Goal: Task Accomplishment & Management: Manage account settings

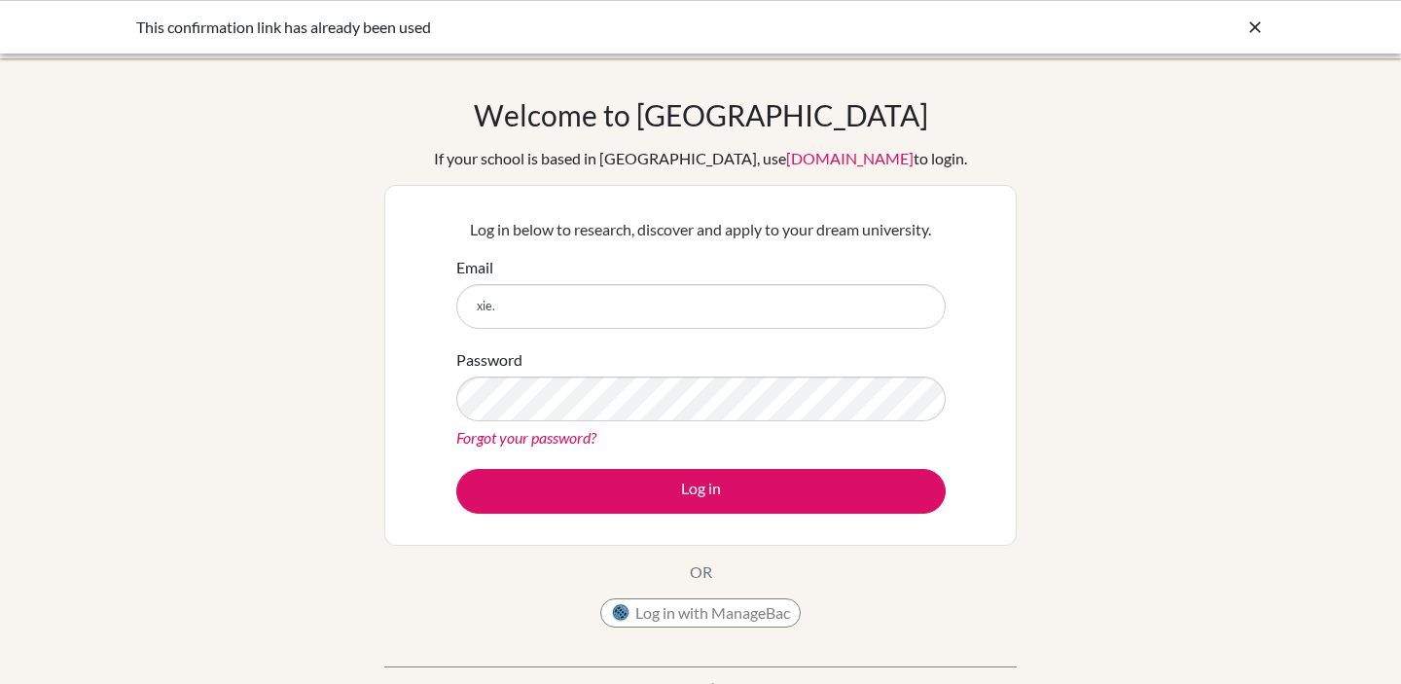
type input "[EMAIL_ADDRESS][DOMAIN_NAME]"
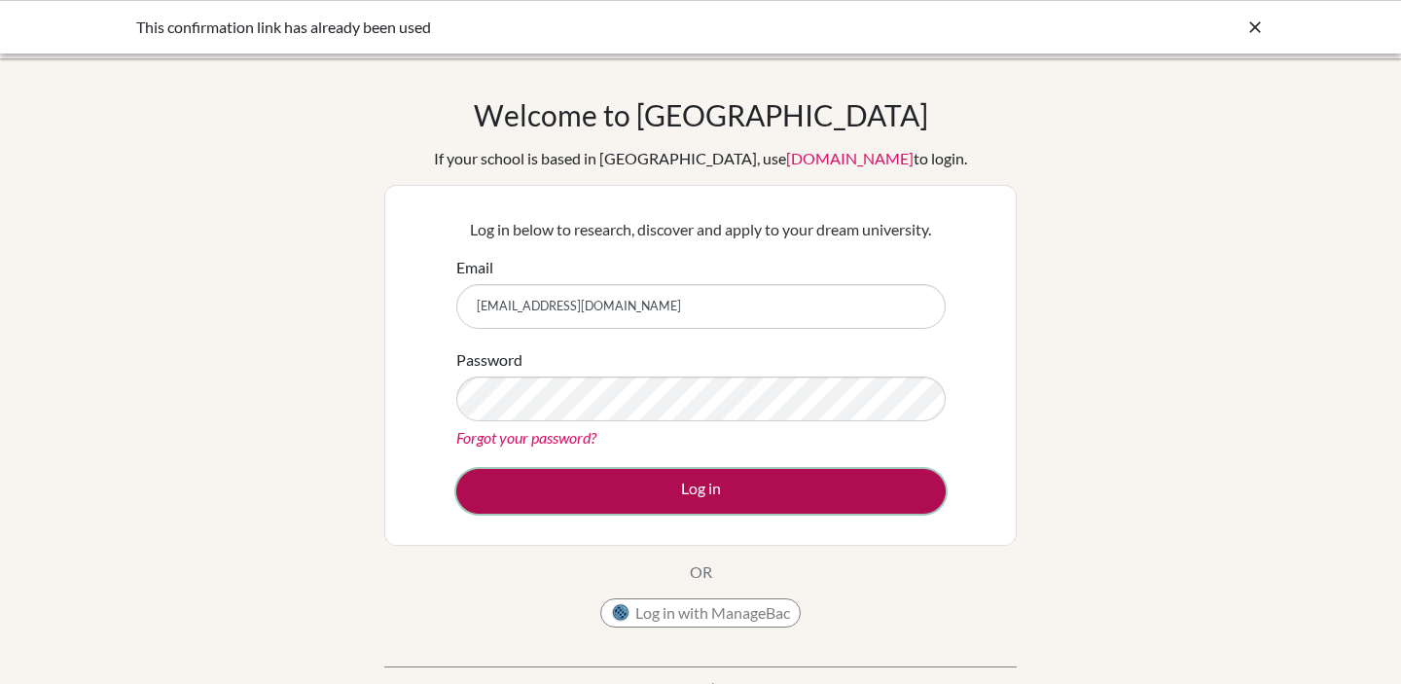
click at [633, 481] on button "Log in" at bounding box center [700, 491] width 489 height 45
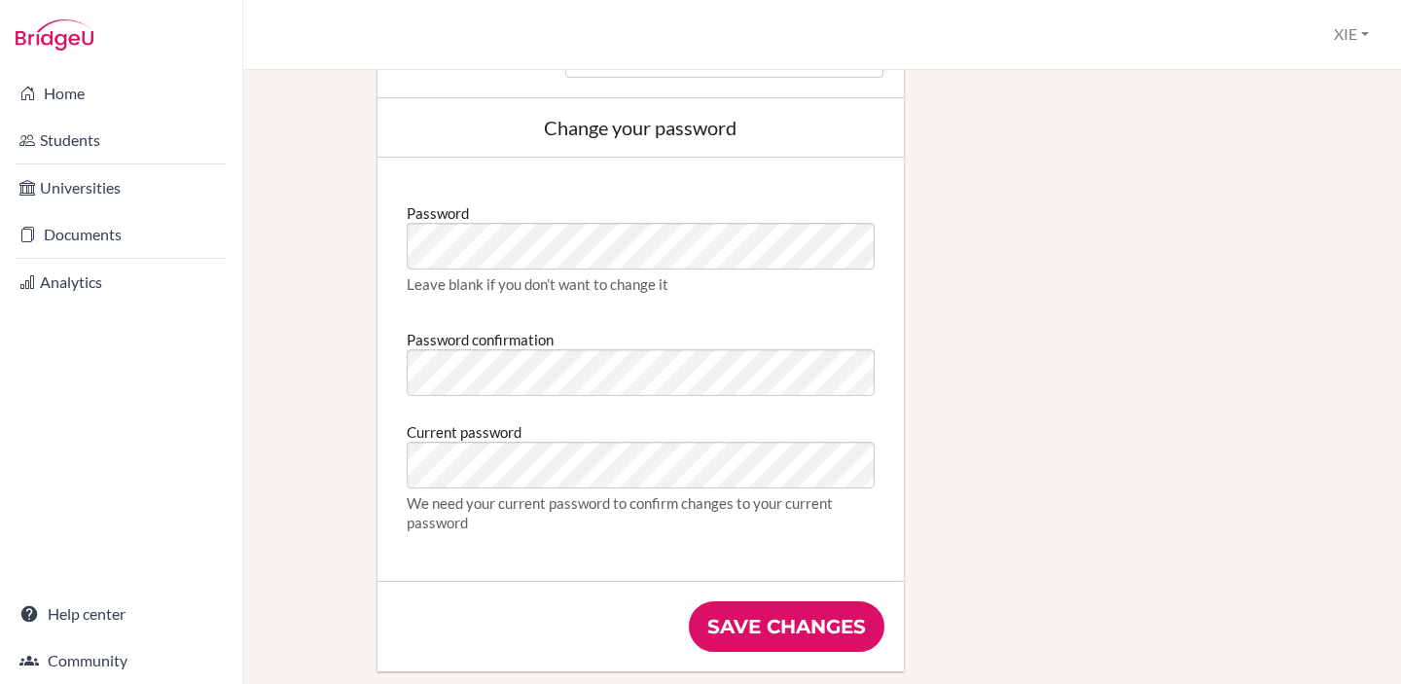
scroll to position [1013, 0]
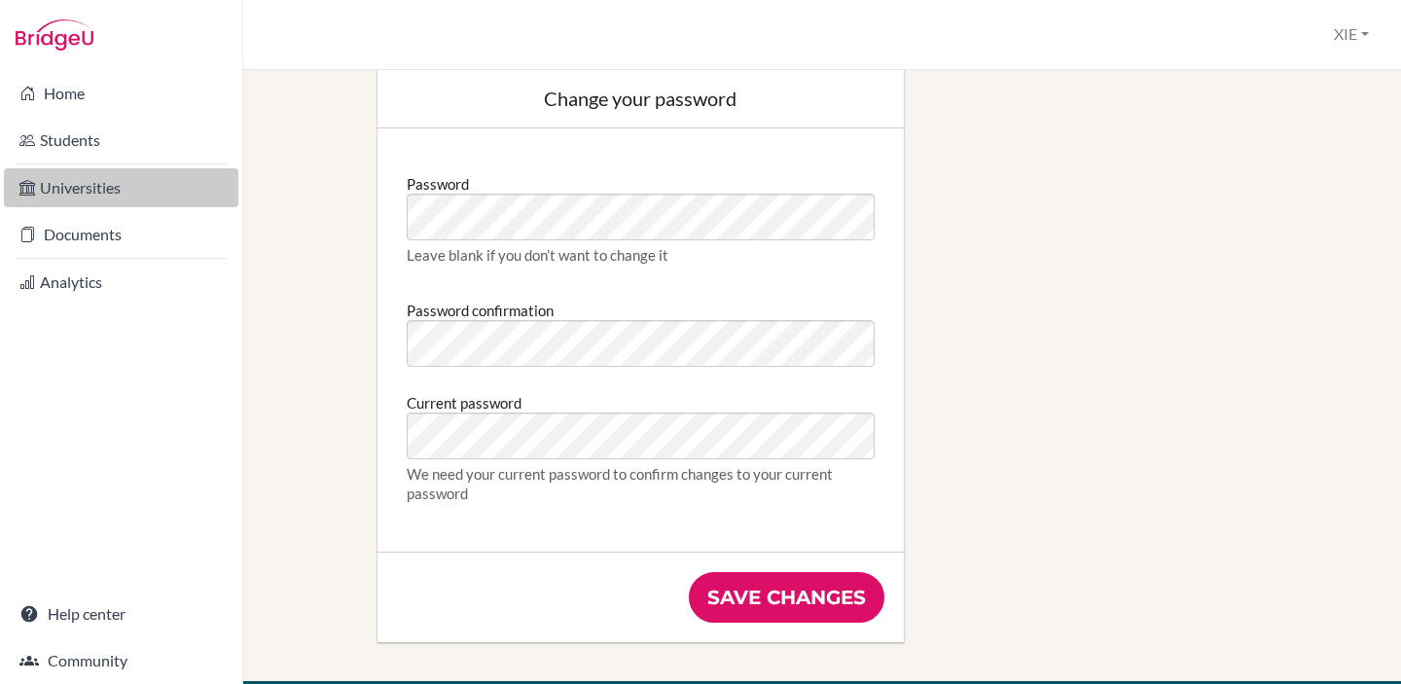
click at [115, 187] on link "Universities" at bounding box center [121, 187] width 234 height 39
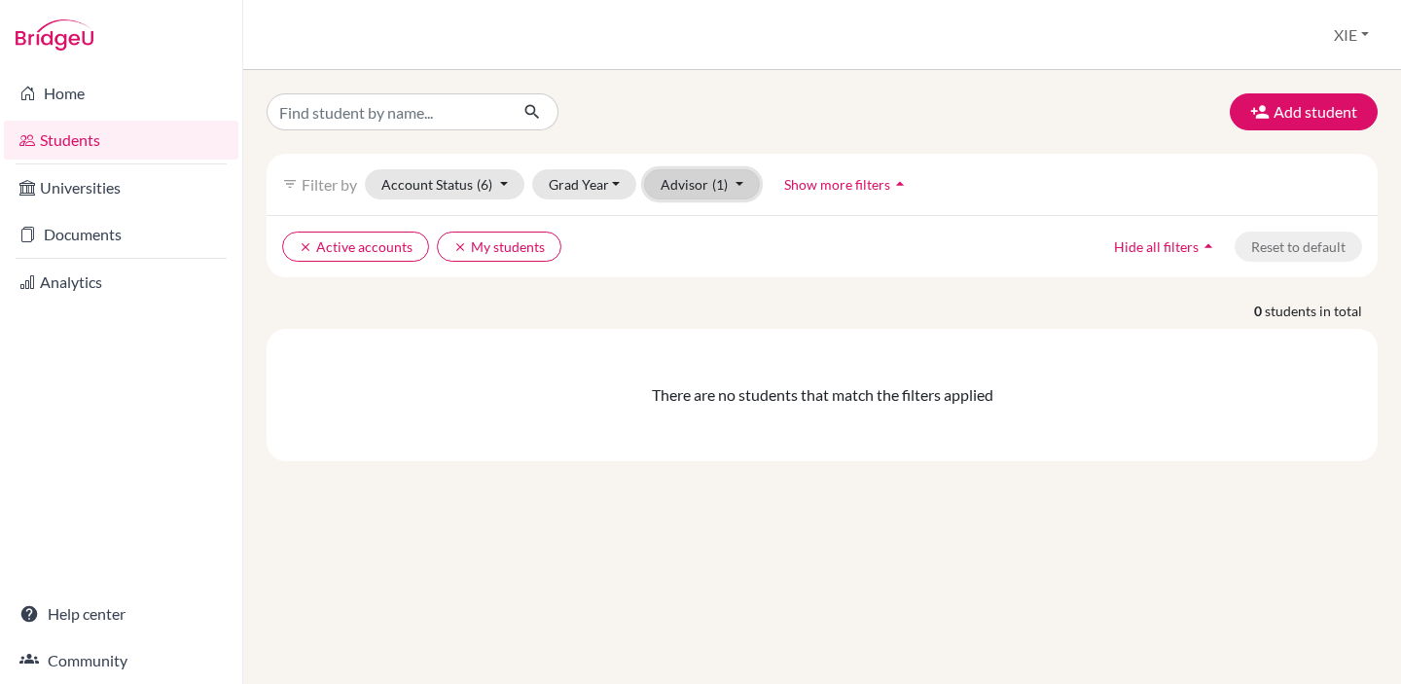
click at [695, 188] on button "Advisor (1)" at bounding box center [702, 184] width 116 height 30
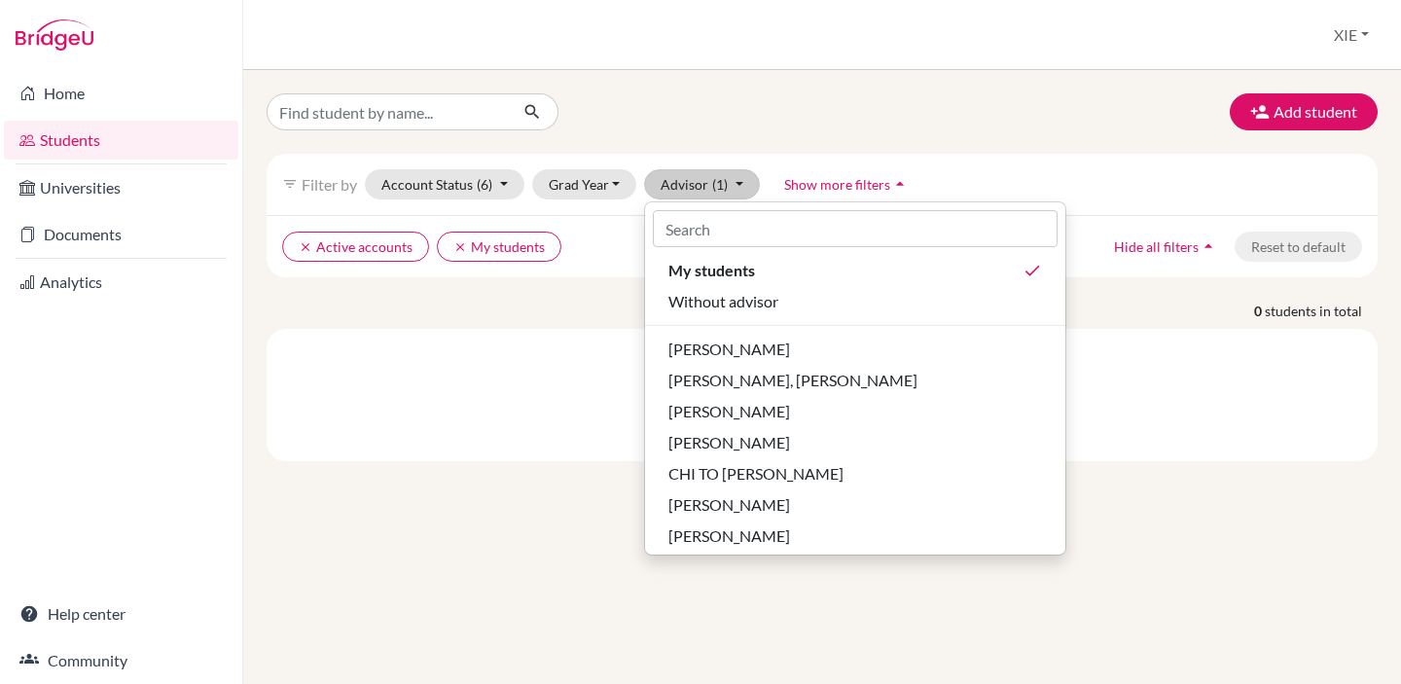
click at [554, 419] on div "There are no students that match the filters applied" at bounding box center [822, 395] width 1111 height 132
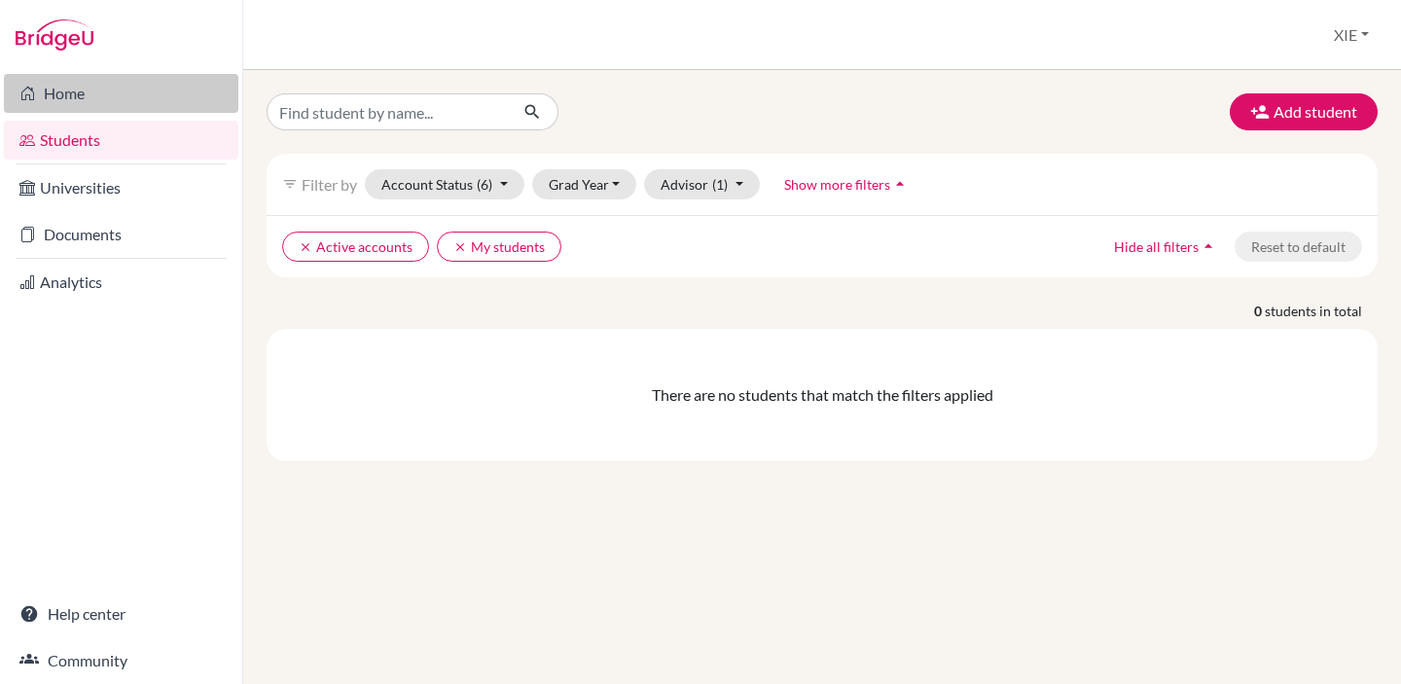
click at [103, 96] on link "Home" at bounding box center [121, 93] width 234 height 39
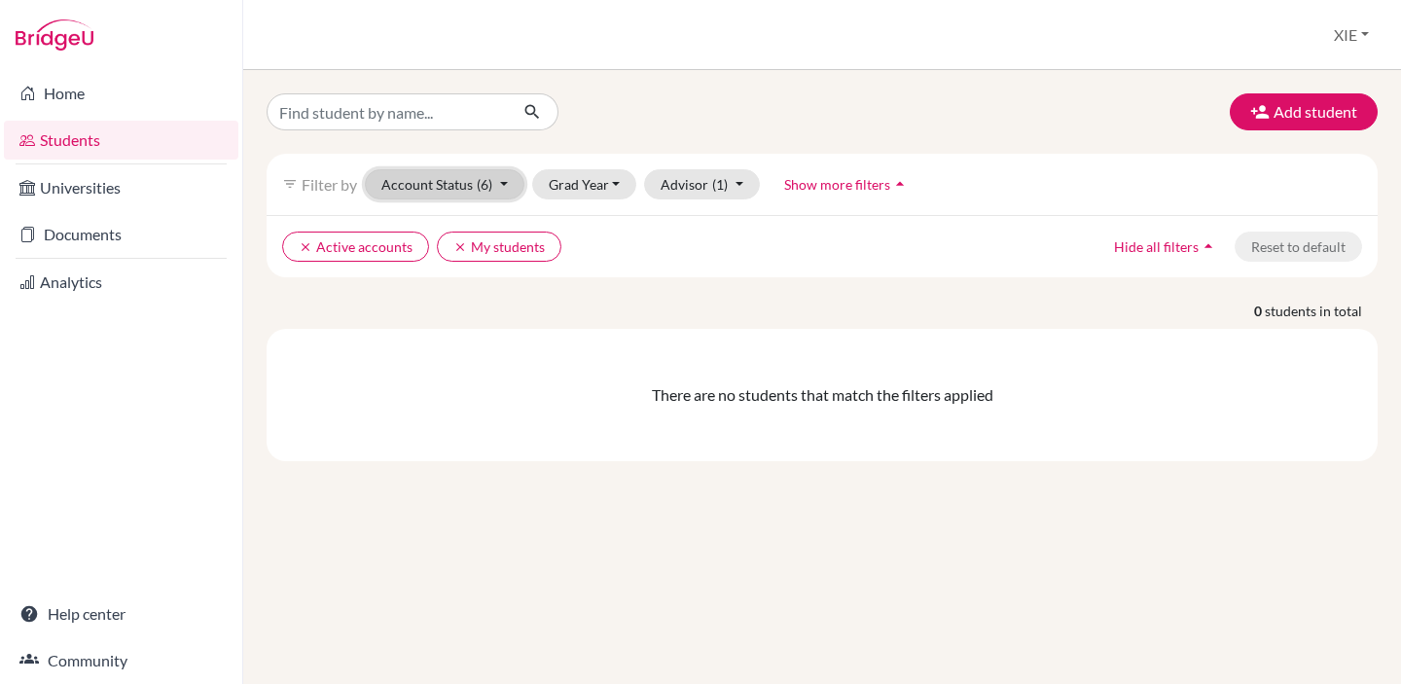
click at [441, 183] on button "Account Status (6)" at bounding box center [445, 184] width 160 height 30
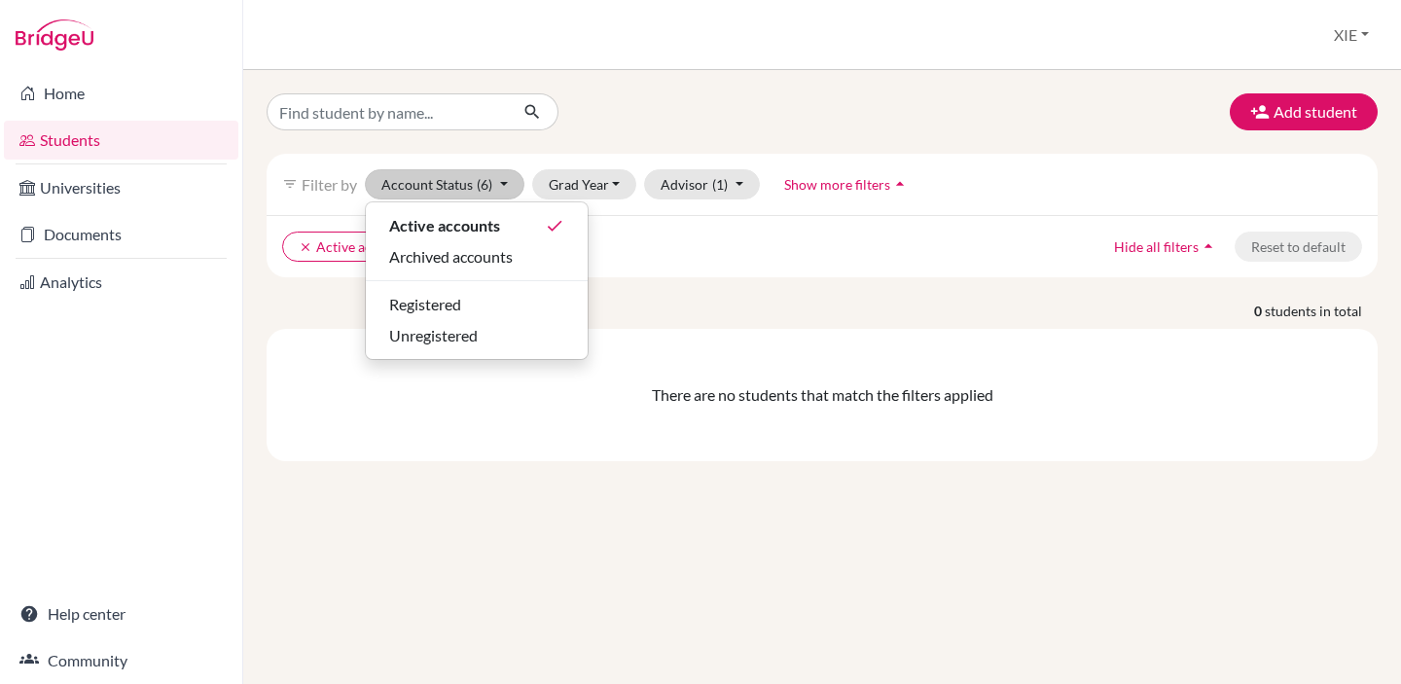
click at [305, 308] on p "0 students in total" at bounding box center [822, 311] width 1140 height 20
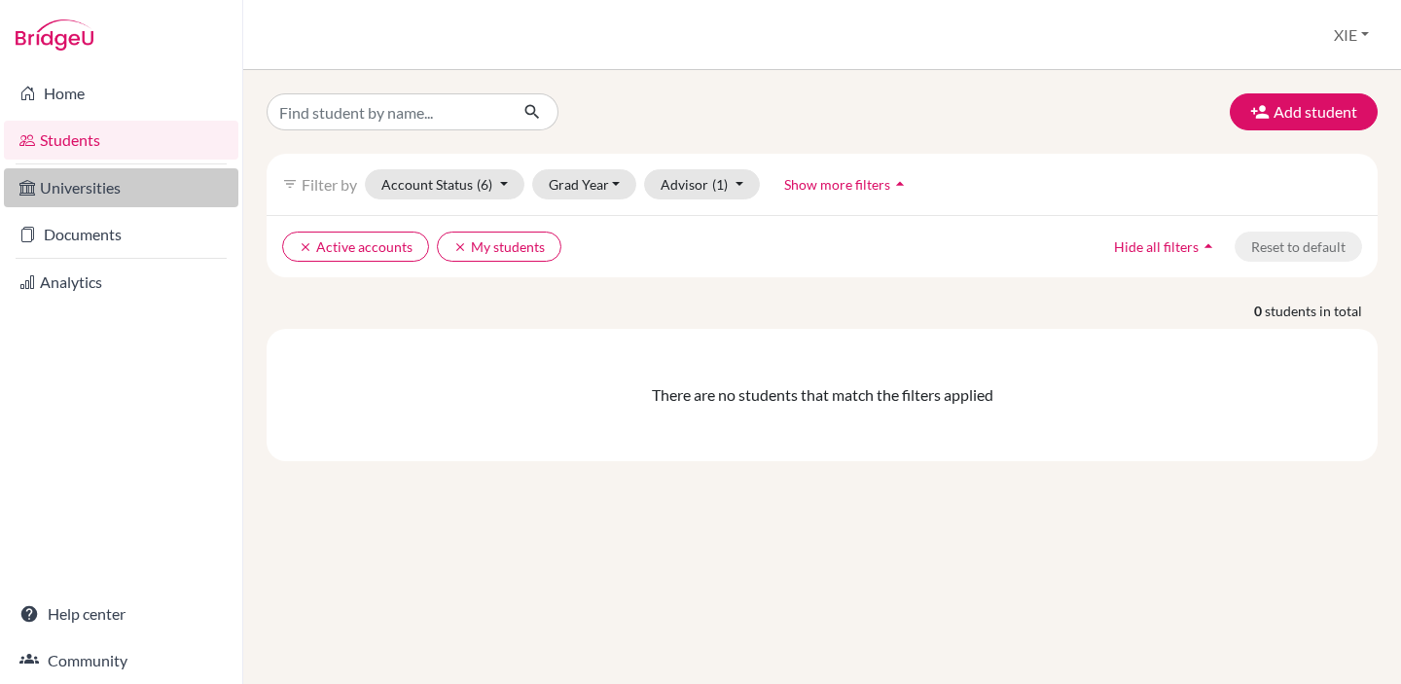
click at [96, 196] on link "Universities" at bounding box center [121, 187] width 234 height 39
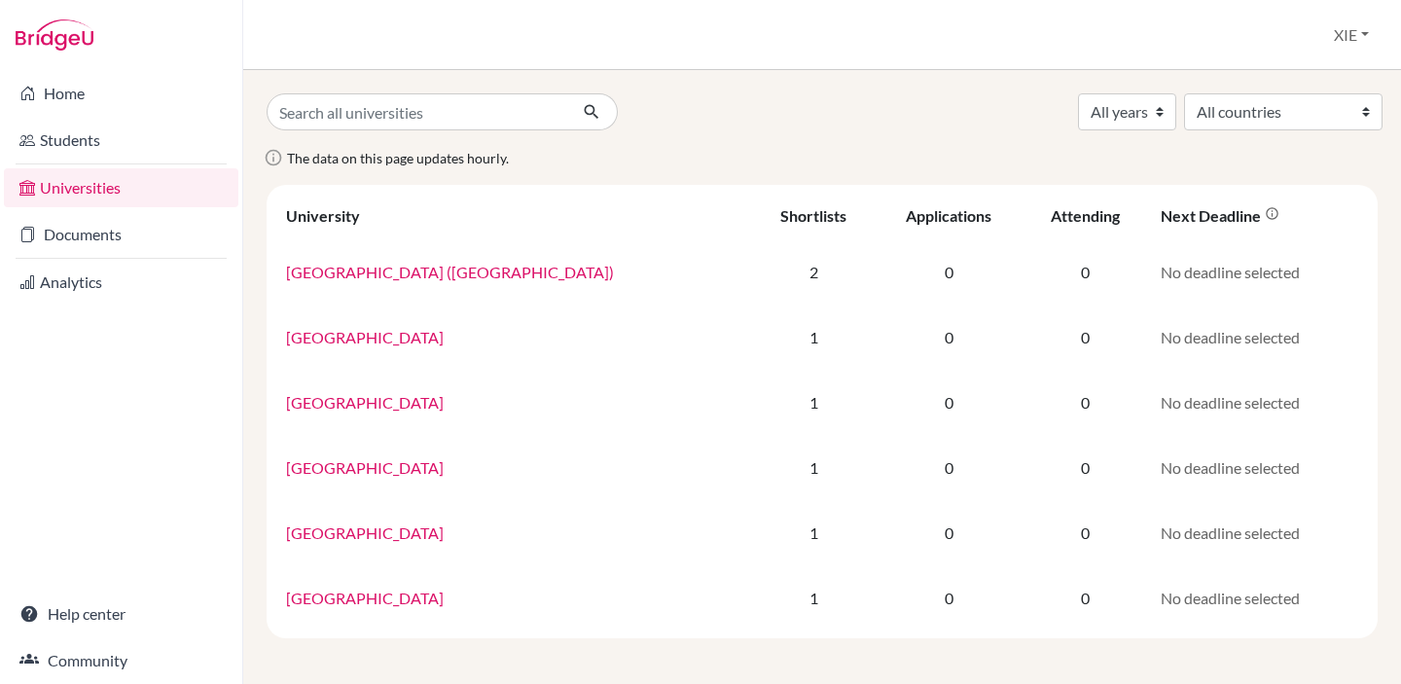
click at [95, 232] on link "Documents" at bounding box center [121, 234] width 234 height 39
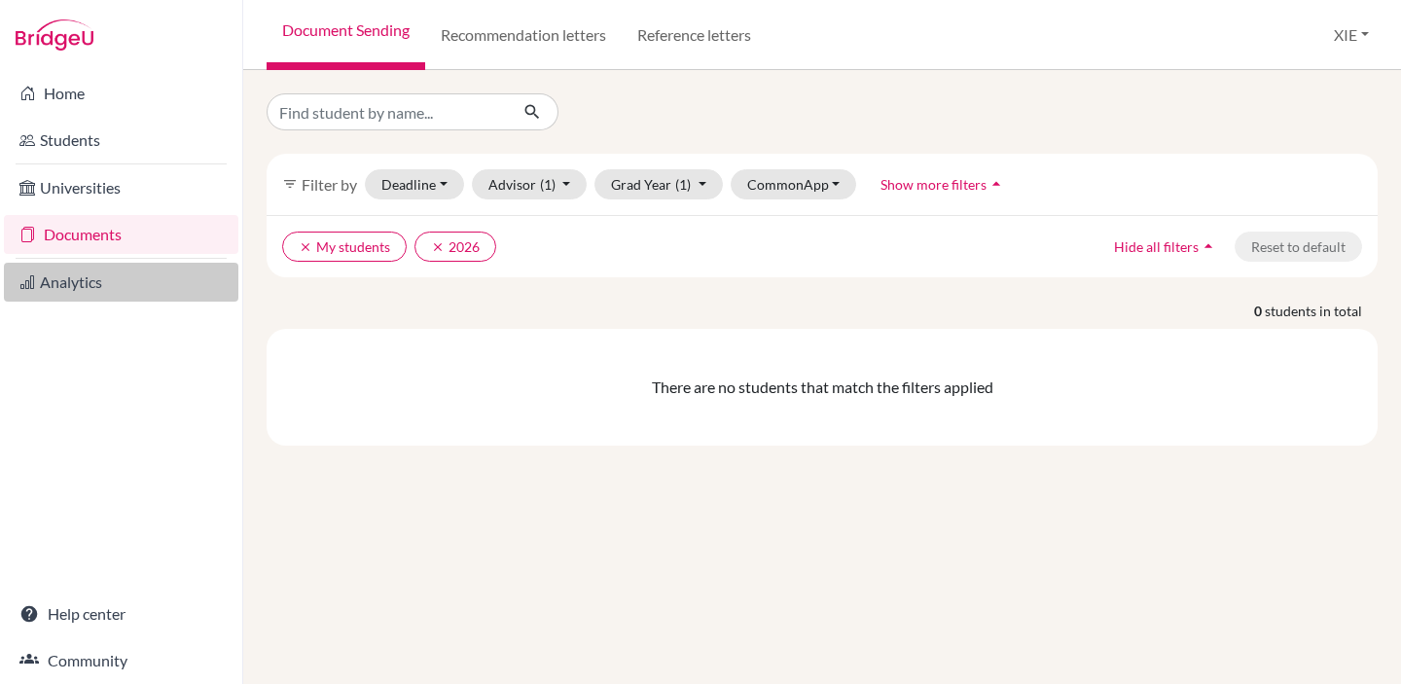
click at [103, 291] on link "Analytics" at bounding box center [121, 282] width 234 height 39
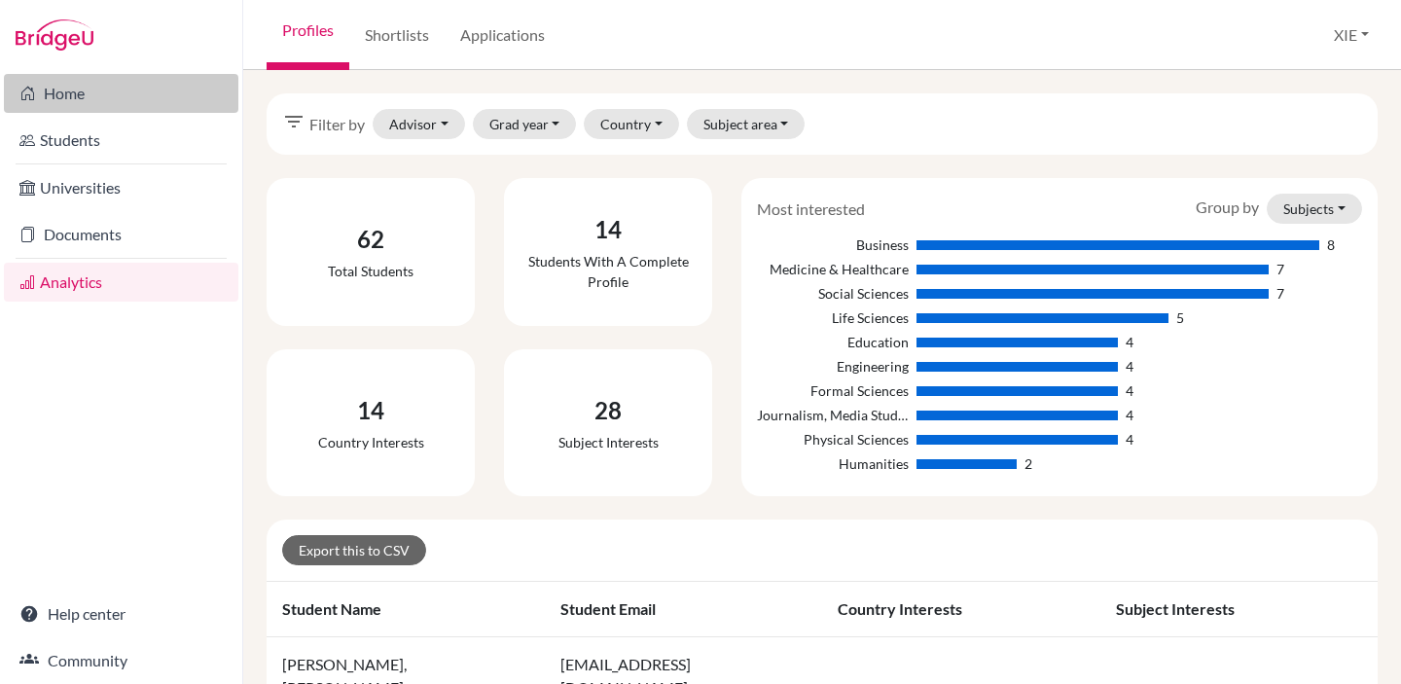
click at [94, 103] on link "Home" at bounding box center [121, 93] width 234 height 39
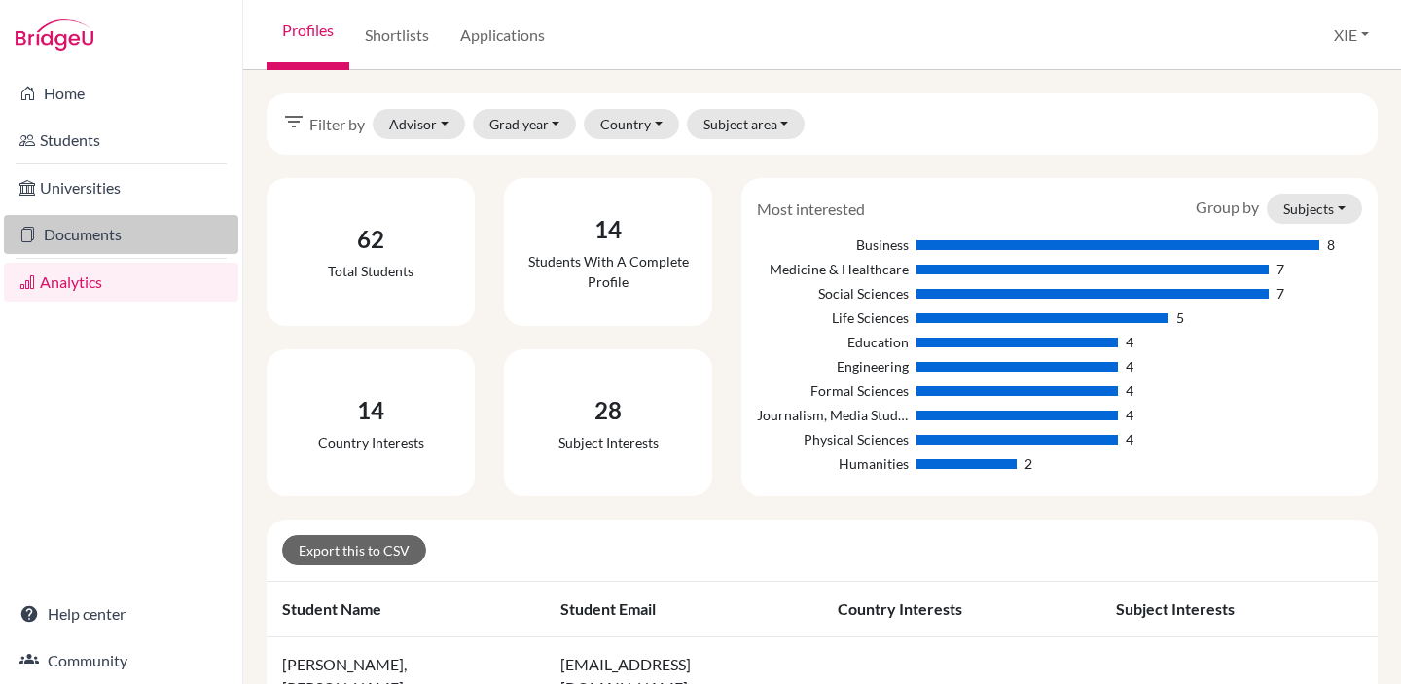
click at [112, 238] on link "Documents" at bounding box center [121, 234] width 234 height 39
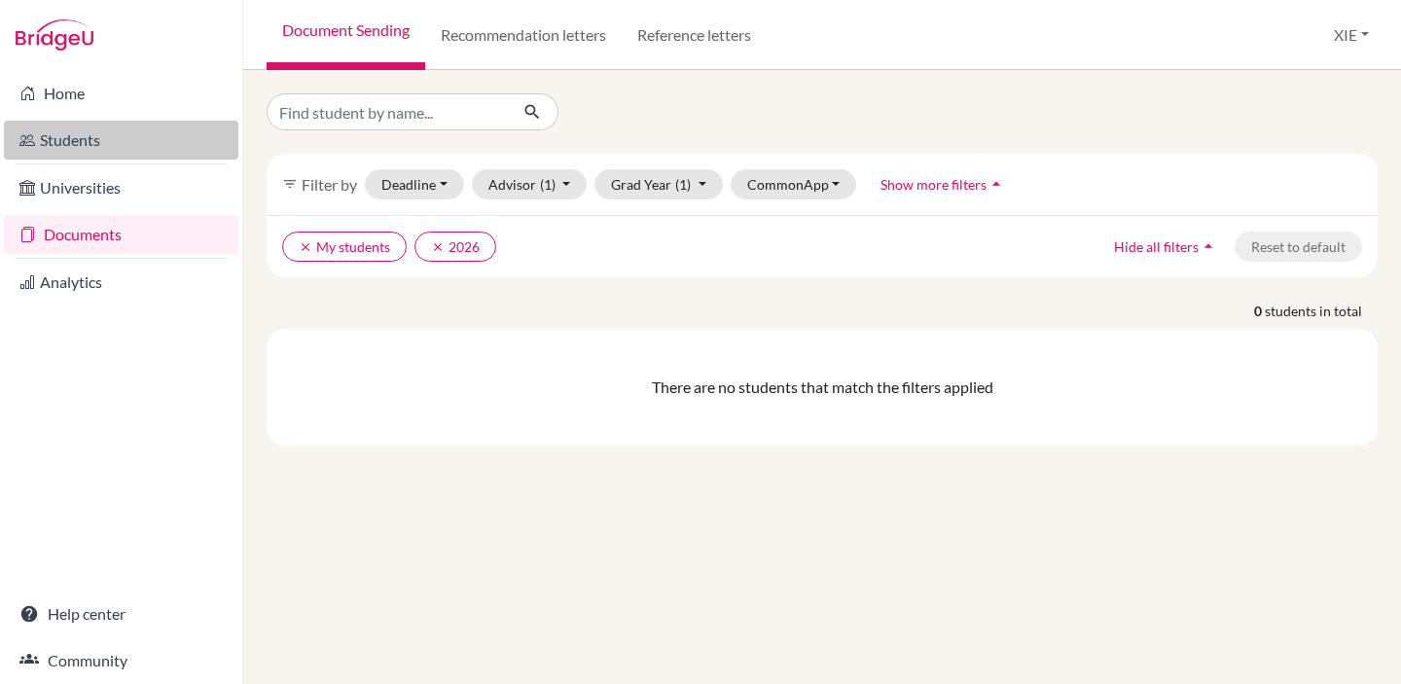
click at [136, 154] on link "Students" at bounding box center [121, 140] width 234 height 39
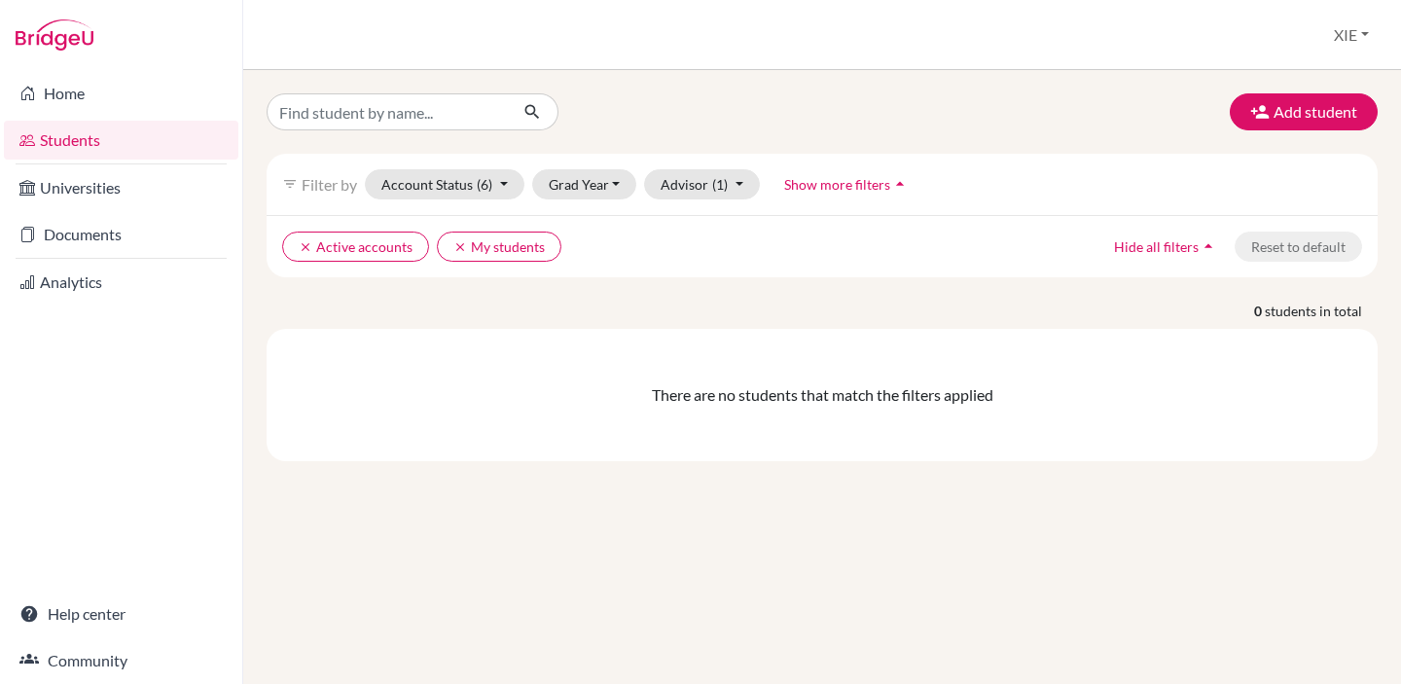
click at [116, 104] on link "Home" at bounding box center [121, 93] width 234 height 39
click at [439, 186] on button "Account Status (6)" at bounding box center [445, 184] width 160 height 30
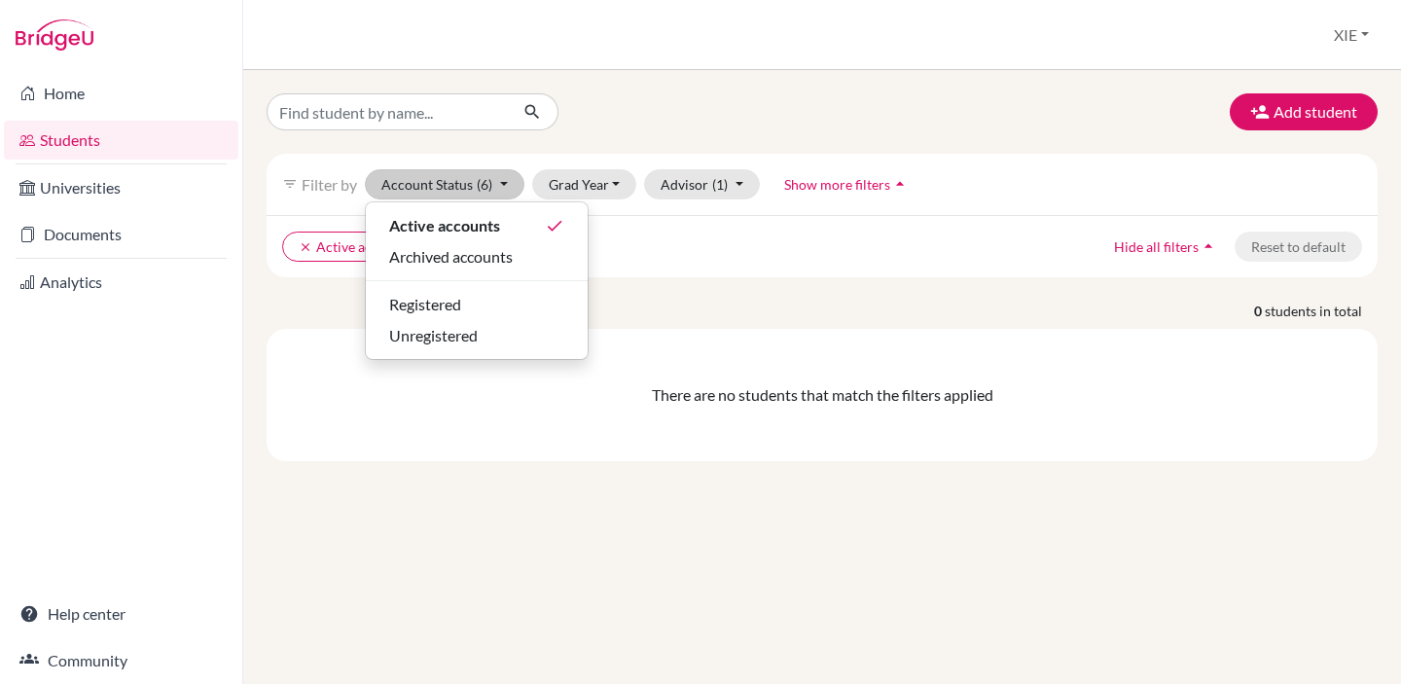
click at [898, 156] on div "filter_list Filter by Account Status (6) Active accounts done Archived accounts…" at bounding box center [822, 184] width 1111 height 61
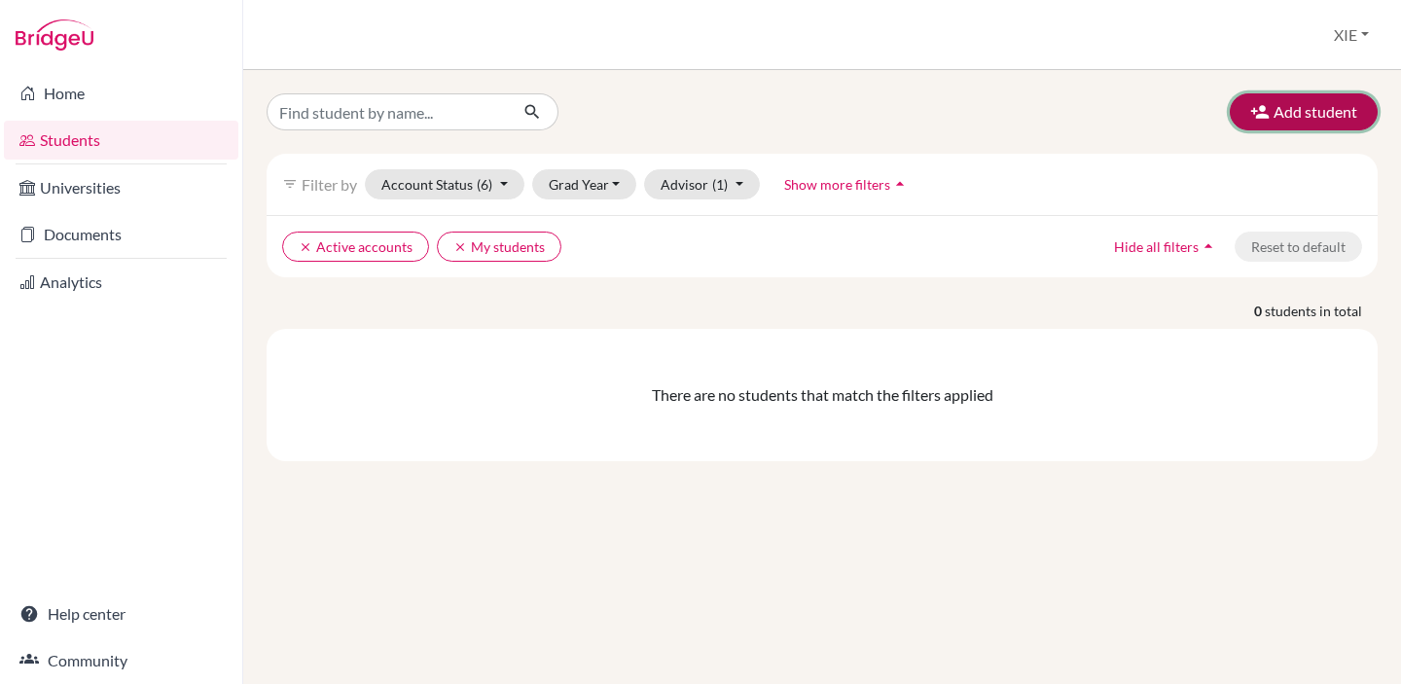
click at [1305, 113] on button "Add student" at bounding box center [1304, 111] width 148 height 37
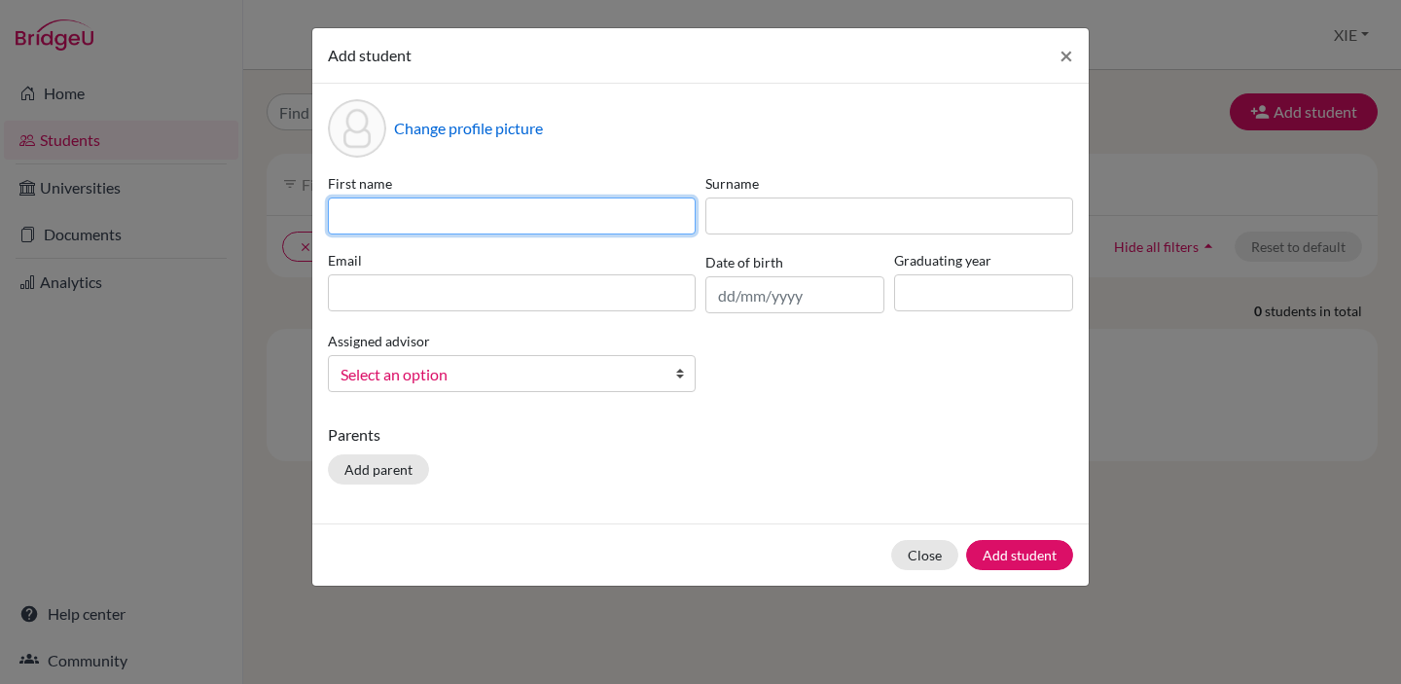
click at [519, 208] on input at bounding box center [512, 215] width 368 height 37
click at [834, 489] on div "Parents Add parent" at bounding box center [700, 457] width 745 height 69
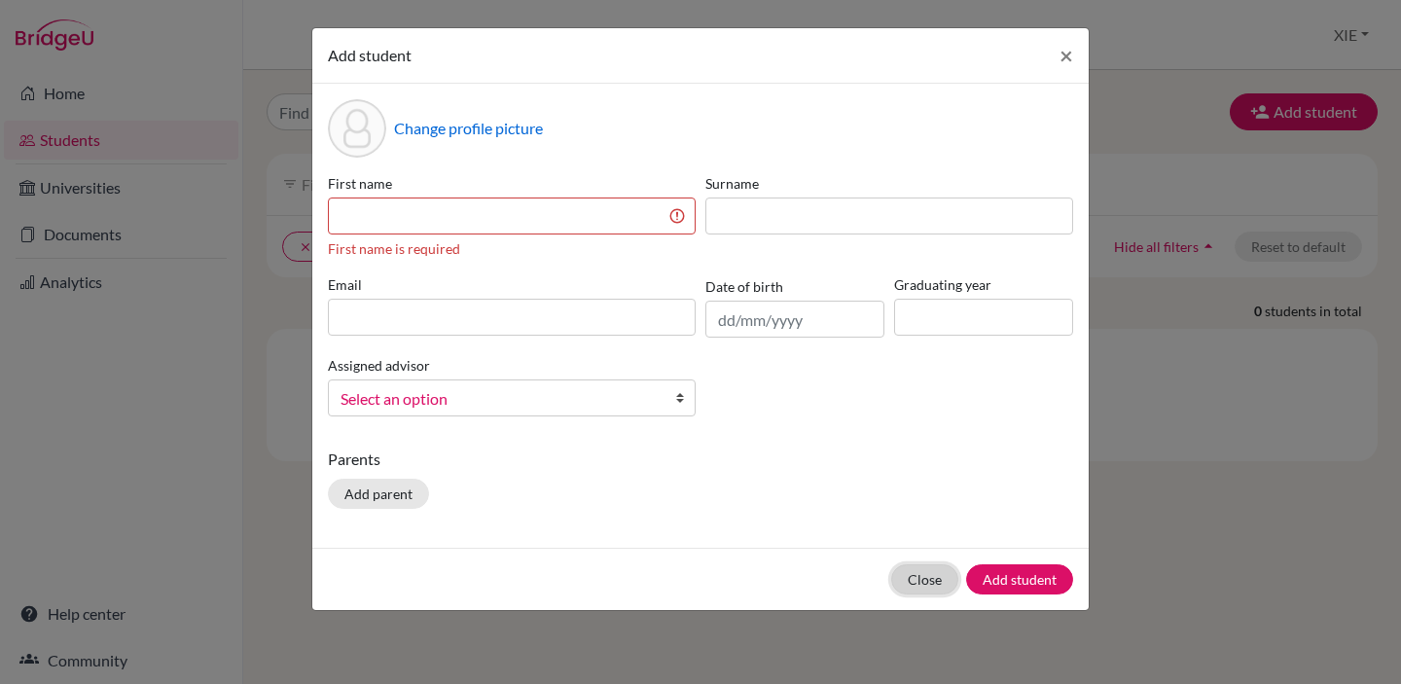
click at [905, 573] on button "Close" at bounding box center [924, 579] width 67 height 30
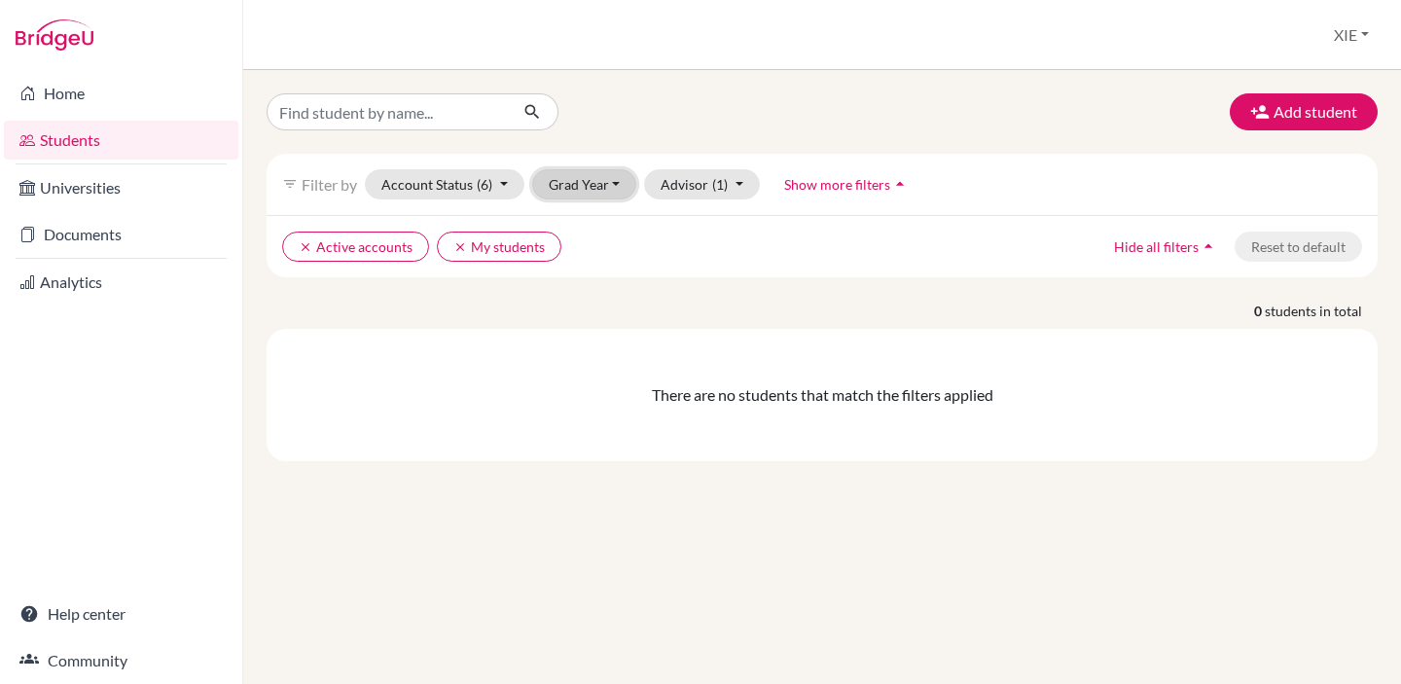
click at [581, 184] on button "Grad Year" at bounding box center [584, 184] width 105 height 30
click at [595, 257] on div "2026" at bounding box center [590, 256] width 68 height 23
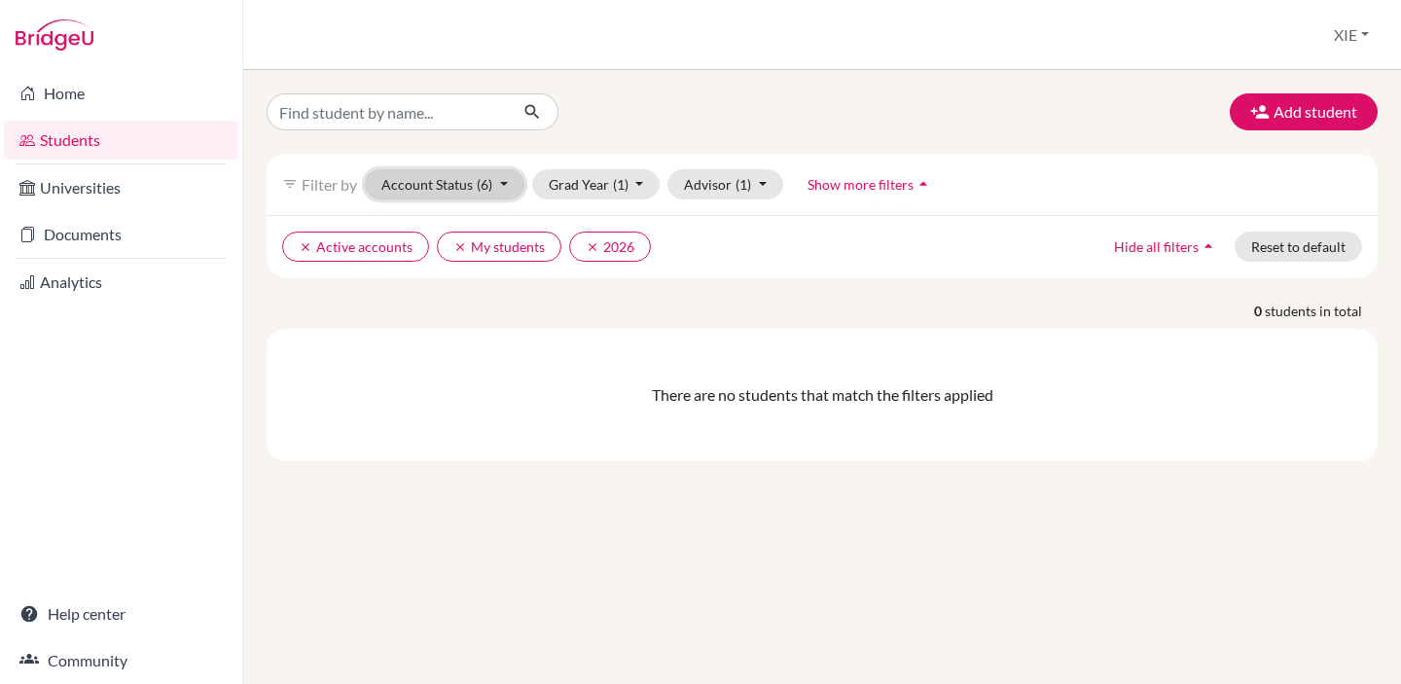
click at [489, 186] on span "(6)" at bounding box center [485, 184] width 16 height 17
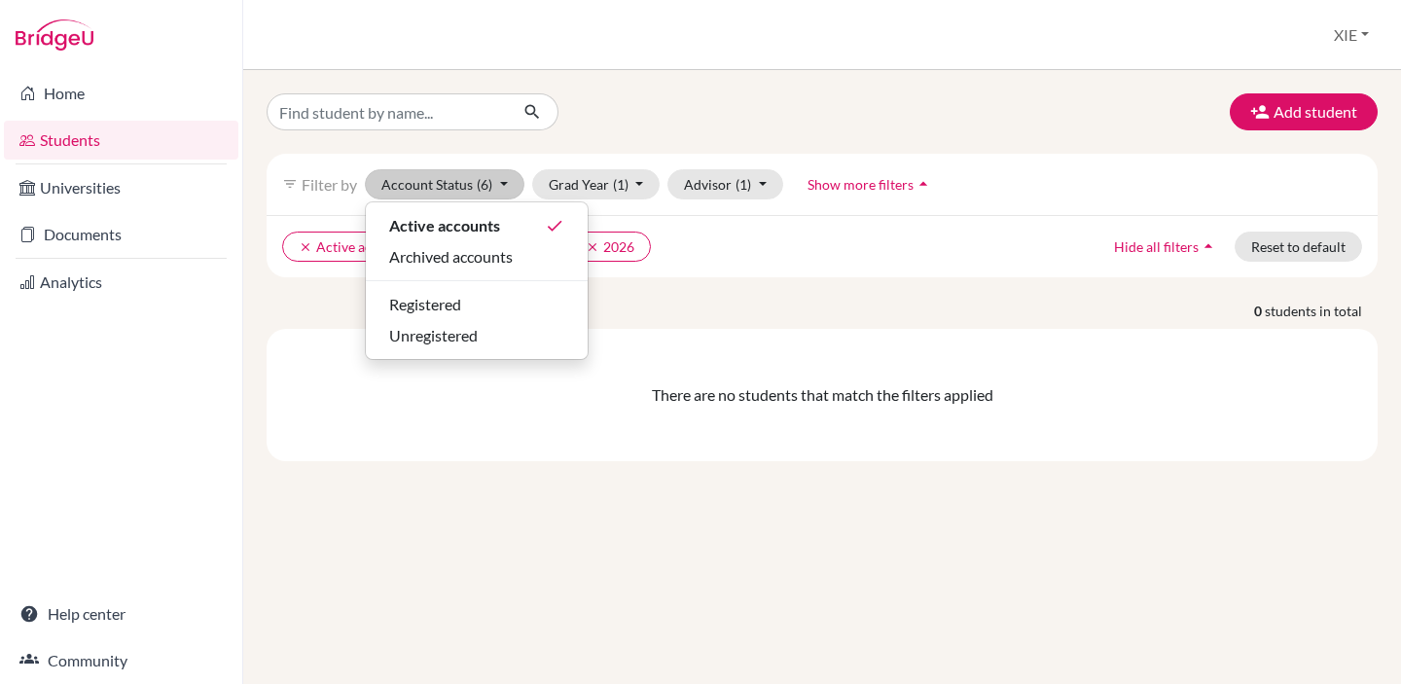
click at [629, 148] on div "Add student filter_list Filter by Account Status (6) Active accounts done Archi…" at bounding box center [822, 277] width 1111 height 368
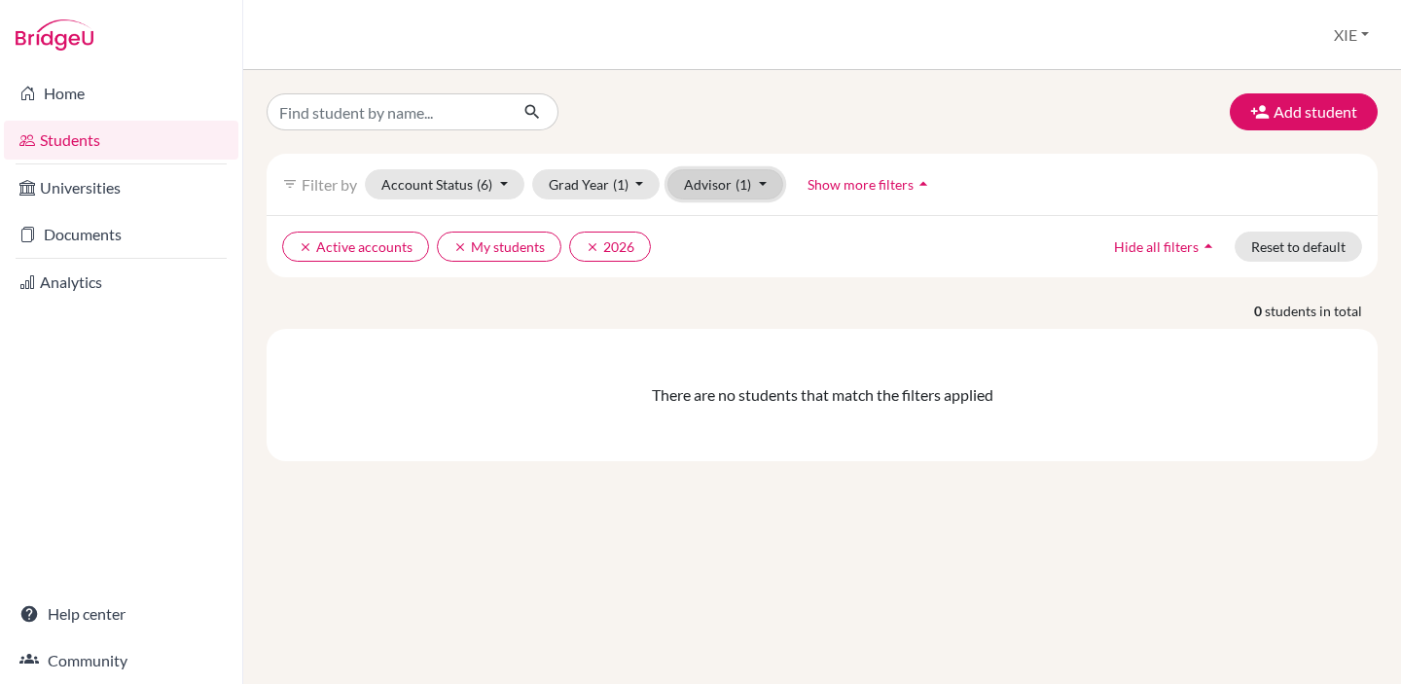
click at [750, 191] on button "Advisor (1)" at bounding box center [725, 184] width 116 height 30
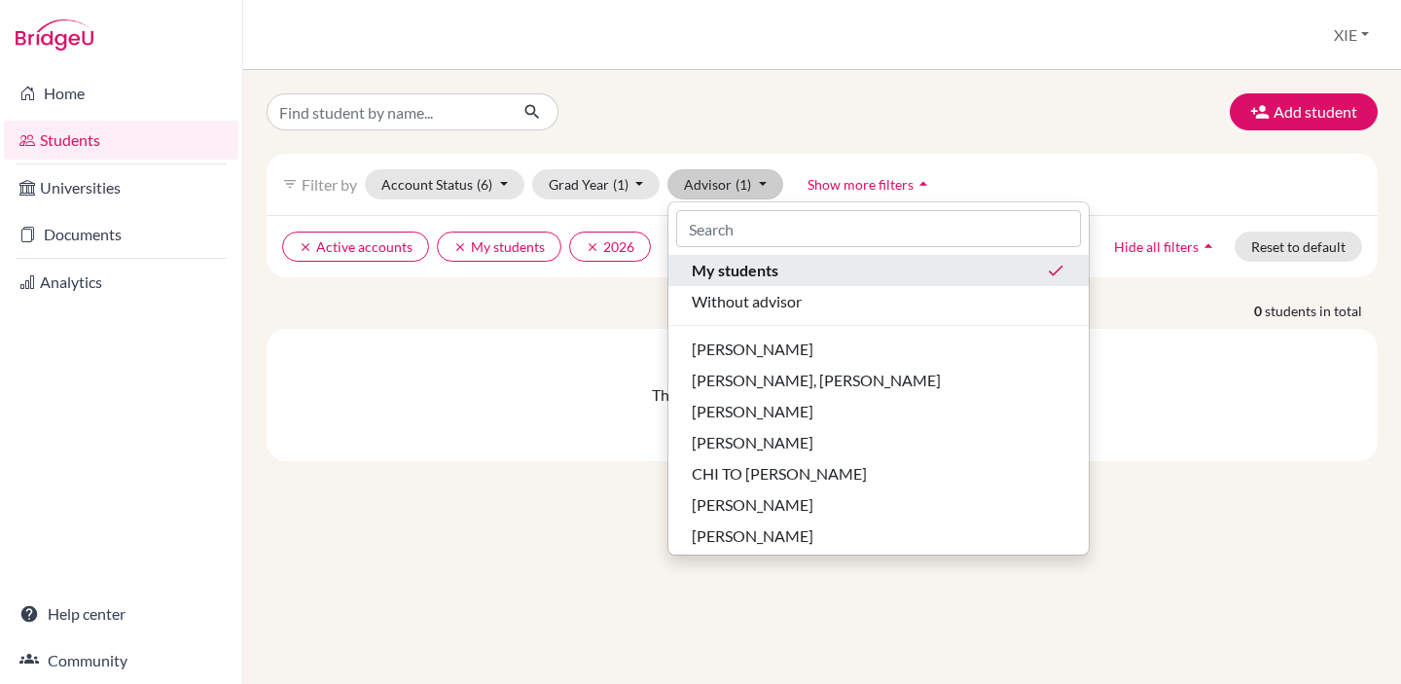
click at [715, 271] on span "My students" at bounding box center [735, 270] width 87 height 23
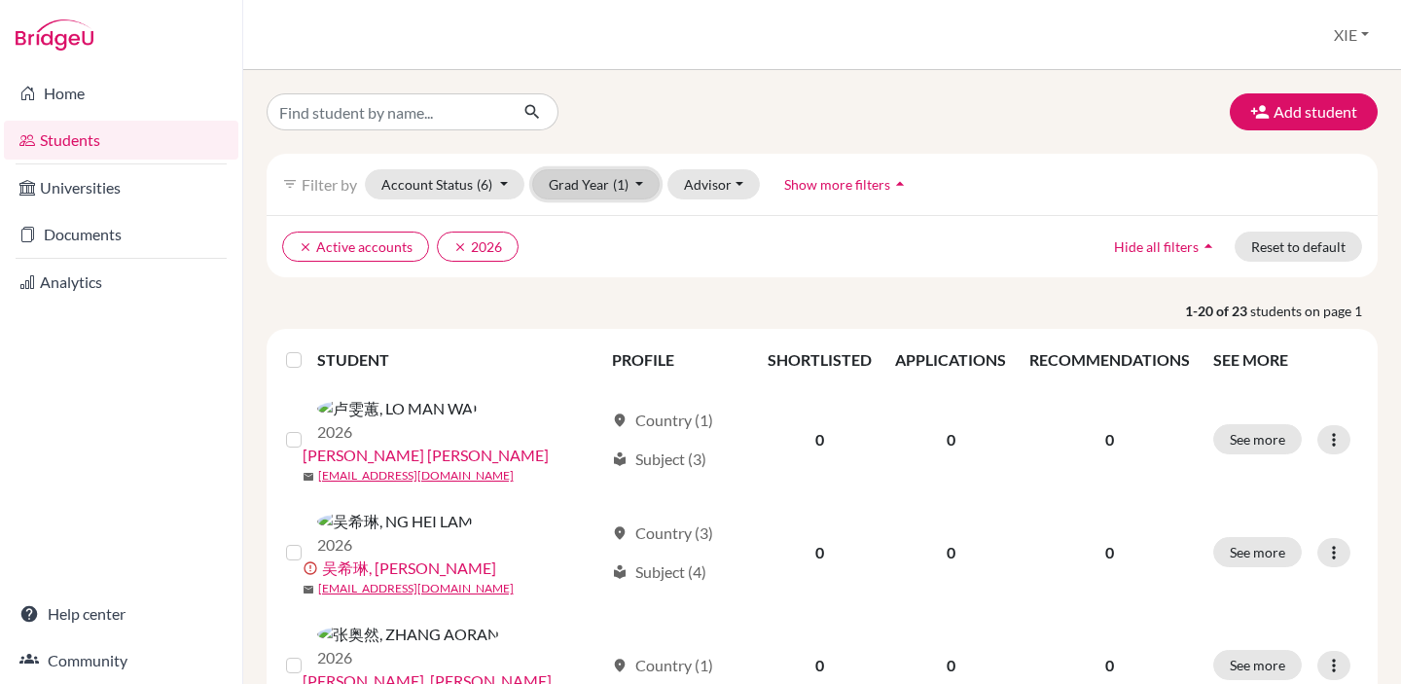
click at [626, 188] on span "(1)" at bounding box center [621, 184] width 16 height 17
click at [736, 232] on ul "clear Active accounts clear 2026" at bounding box center [687, 247] width 810 height 30
click at [494, 189] on button "Account Status (6)" at bounding box center [445, 184] width 160 height 30
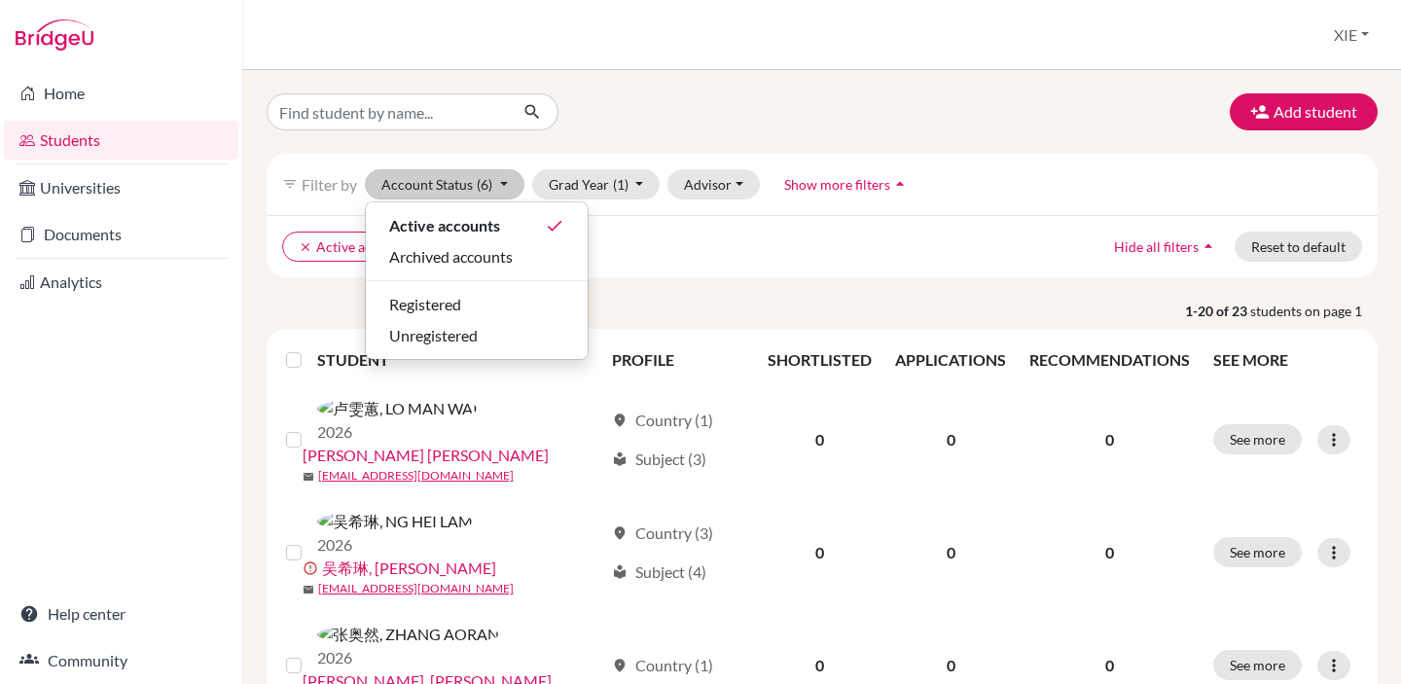
click at [701, 270] on div "clear Active accounts clear 2026 Hide all filters arrow_drop_up Reset to default" at bounding box center [822, 246] width 1111 height 62
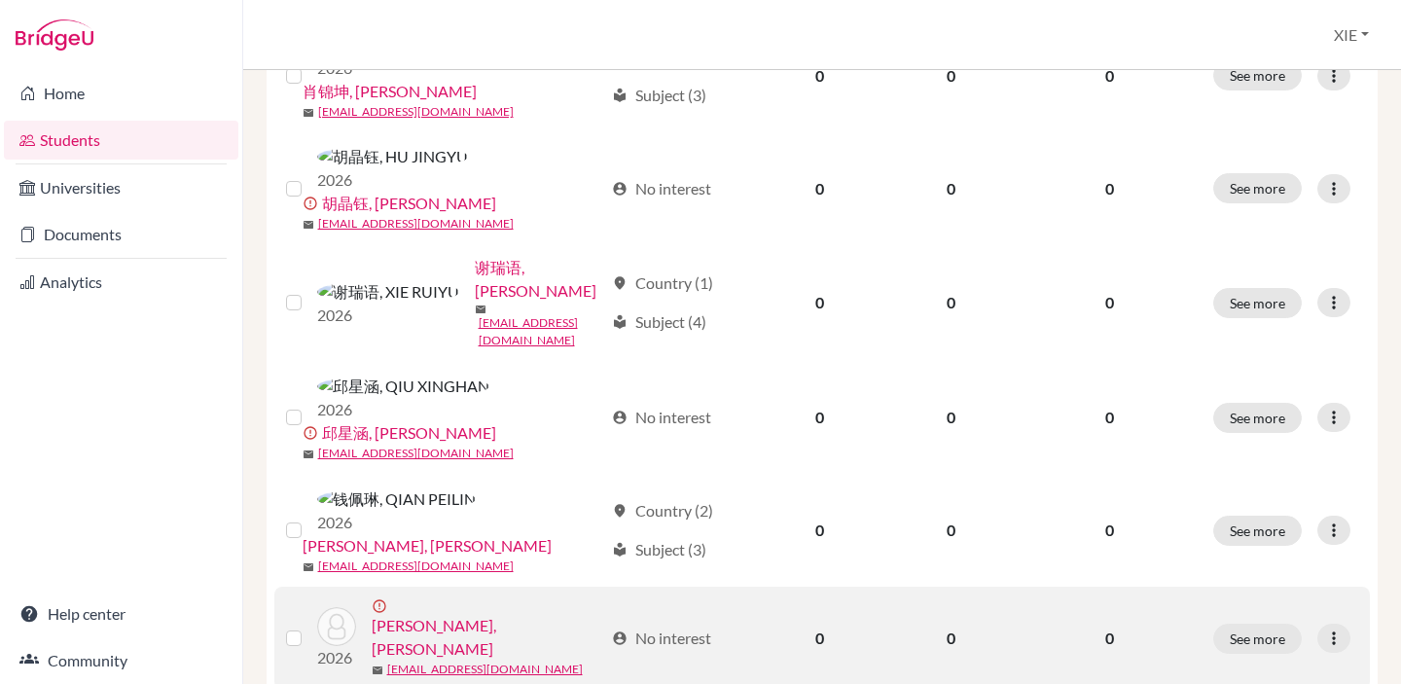
scroll to position [1542, 0]
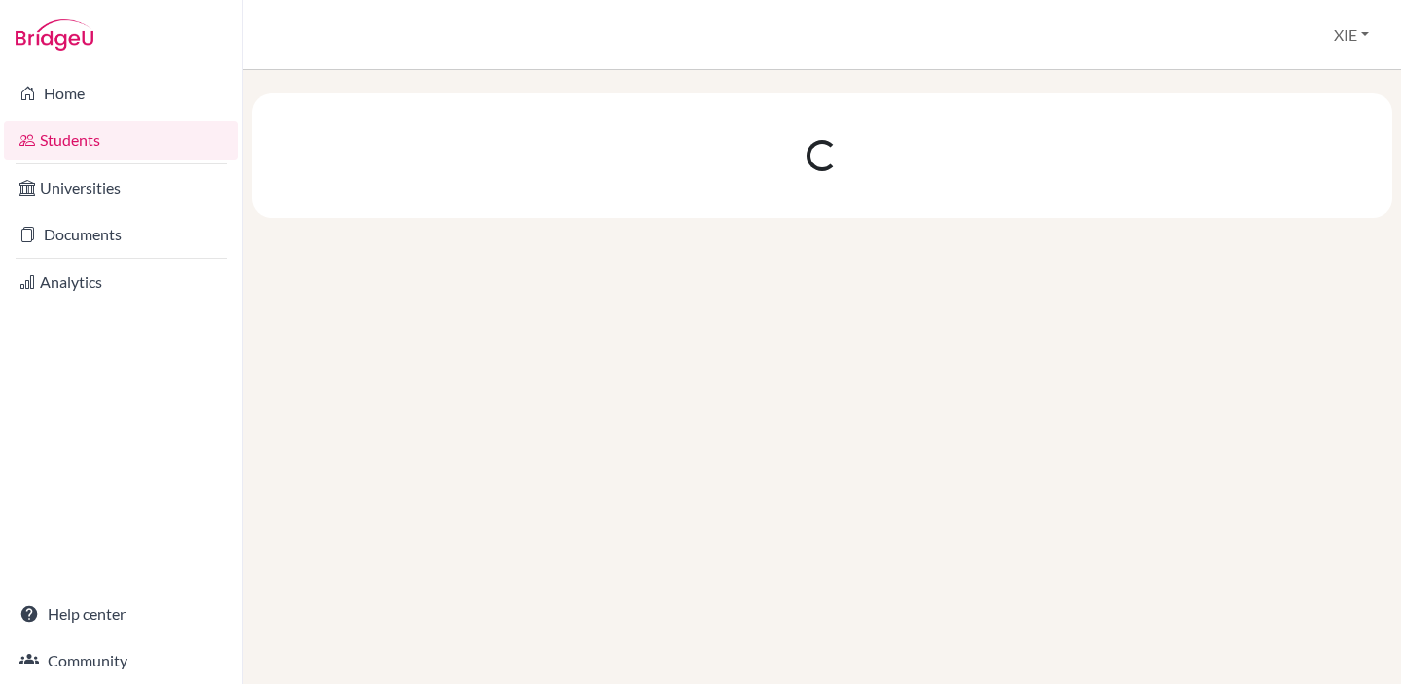
scroll to position [0, 0]
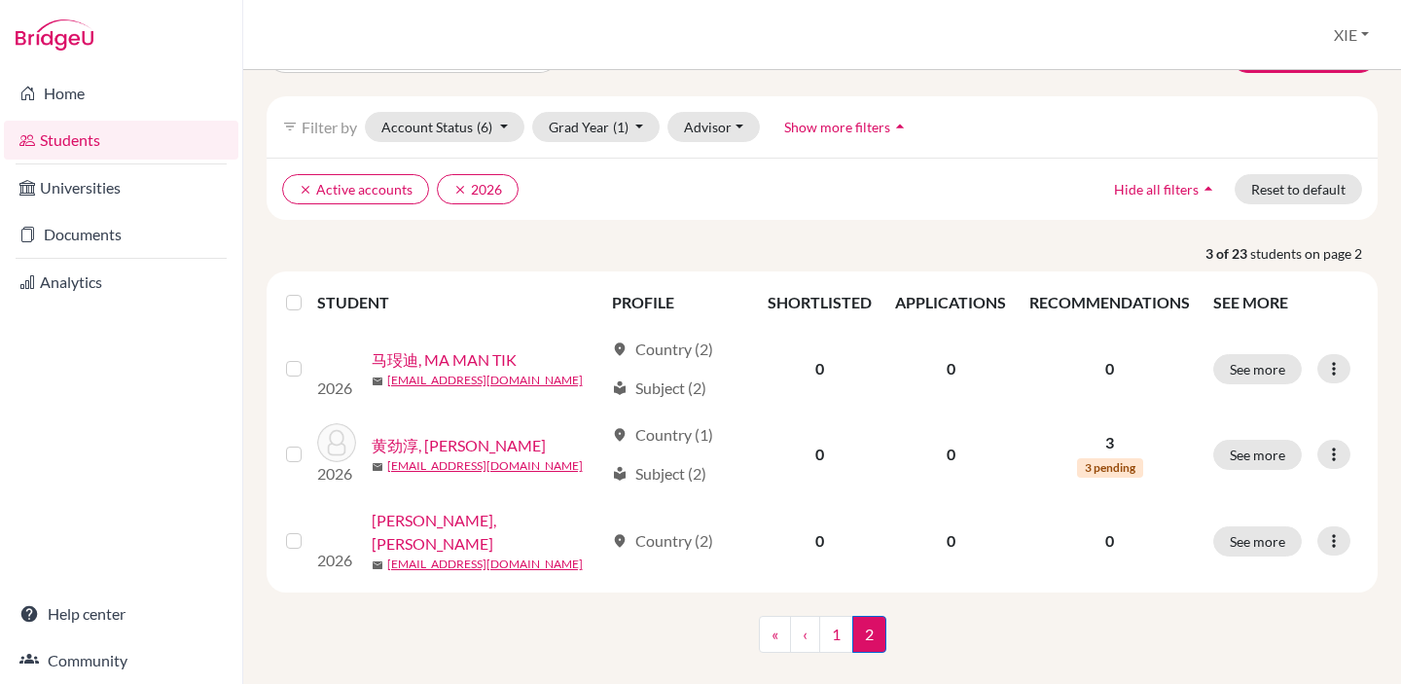
scroll to position [87, 0]
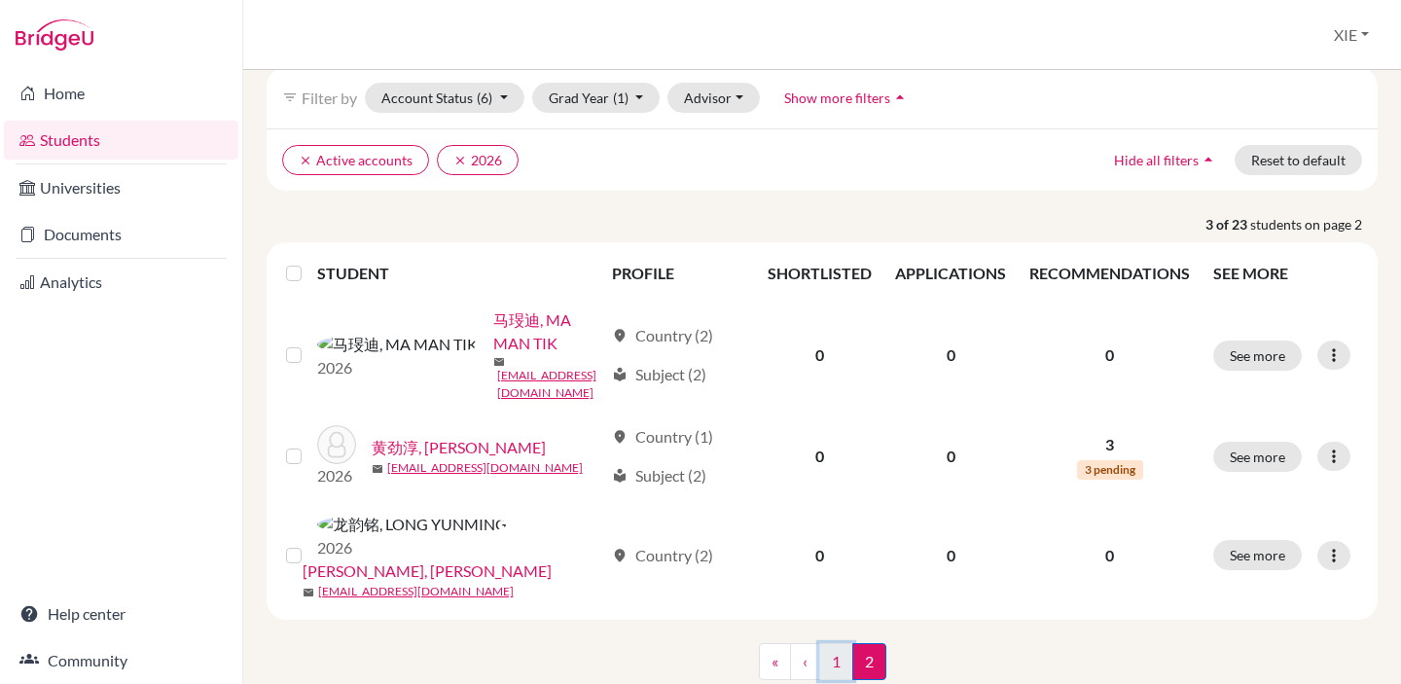
click at [840, 643] on link "1" at bounding box center [836, 661] width 34 height 37
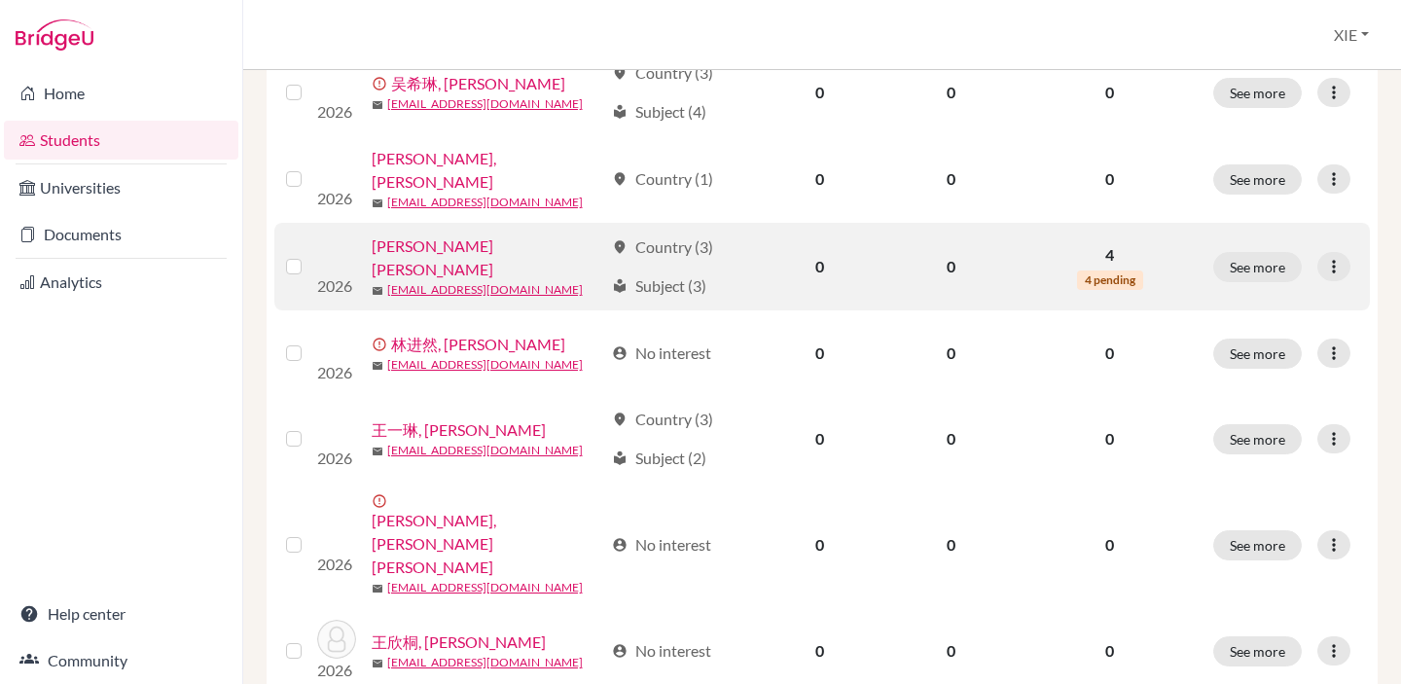
scroll to position [448, 0]
